Goal: Information Seeking & Learning: Learn about a topic

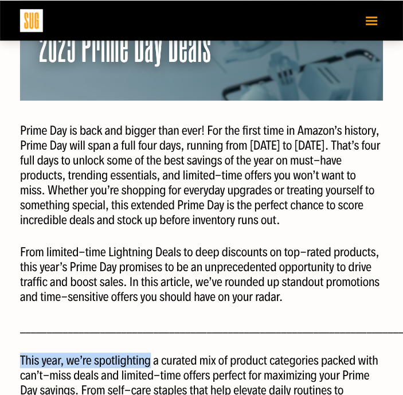
scroll to position [229, 0]
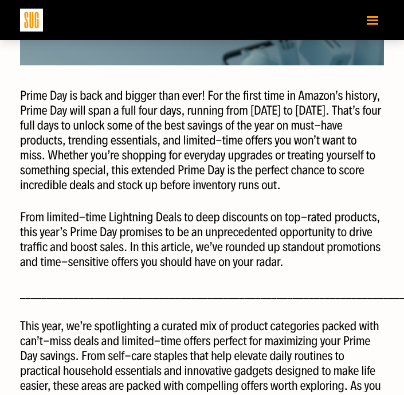
click at [166, 242] on p "From limited-time Lightning Deals to deep discounts on top-rated products, this…" at bounding box center [202, 240] width 364 height 60
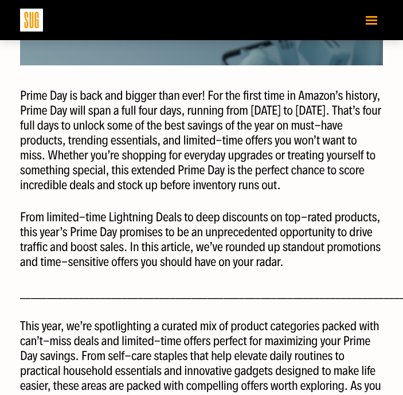
scroll to position [274, 0]
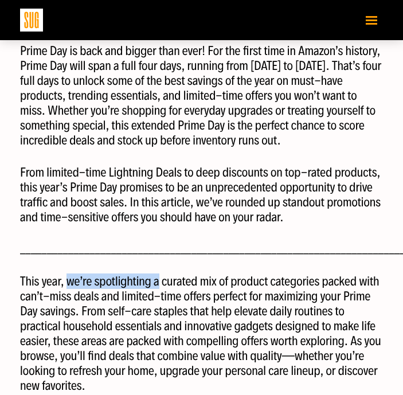
drag, startPoint x: 70, startPoint y: 281, endPoint x: 157, endPoint y: 284, distance: 87.2
click at [157, 284] on p "This year, we’re spotlighting a curated mix of product categories packed with c…" at bounding box center [201, 333] width 363 height 119
copy p "we’re spotlighting a"
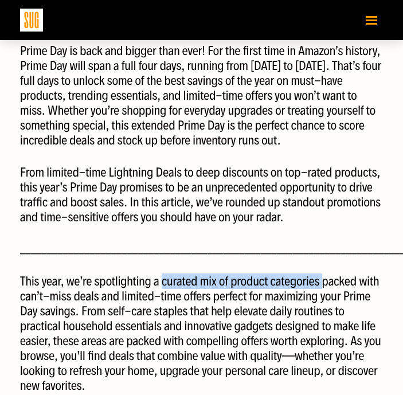
drag, startPoint x: 163, startPoint y: 281, endPoint x: 320, endPoint y: 283, distance: 157.1
click at [321, 283] on p "This year, we’re spotlighting a curated mix of product categories packed with c…" at bounding box center [201, 333] width 363 height 119
copy p "curated mix of product categories"
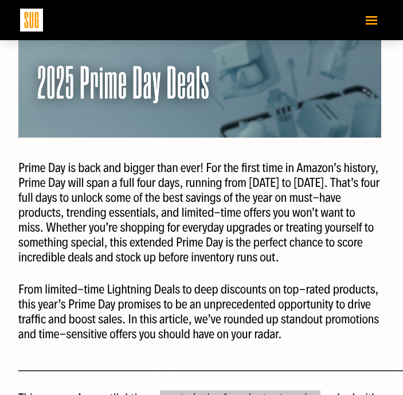
scroll to position [149, 2]
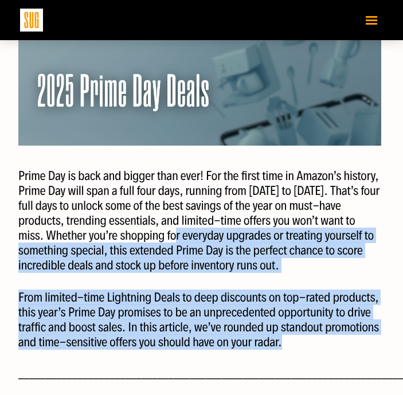
drag, startPoint x: 170, startPoint y: 235, endPoint x: 304, endPoint y: 336, distance: 168.3
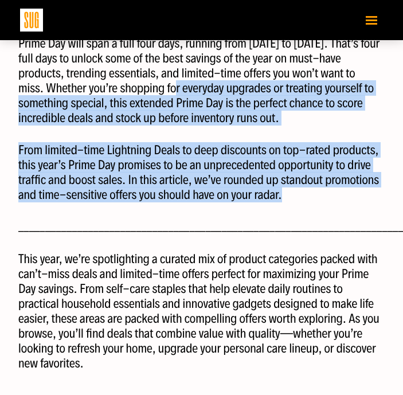
scroll to position [331, 2]
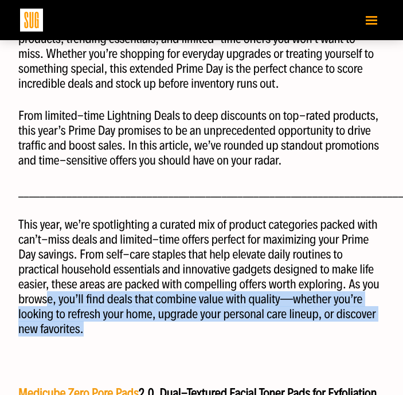
drag, startPoint x: 49, startPoint y: 302, endPoint x: 104, endPoint y: 335, distance: 63.5
click at [104, 335] on p "This year, we’re spotlighting a curated mix of product categories packed with c…" at bounding box center [199, 276] width 363 height 119
